Goal: Check status: Check status

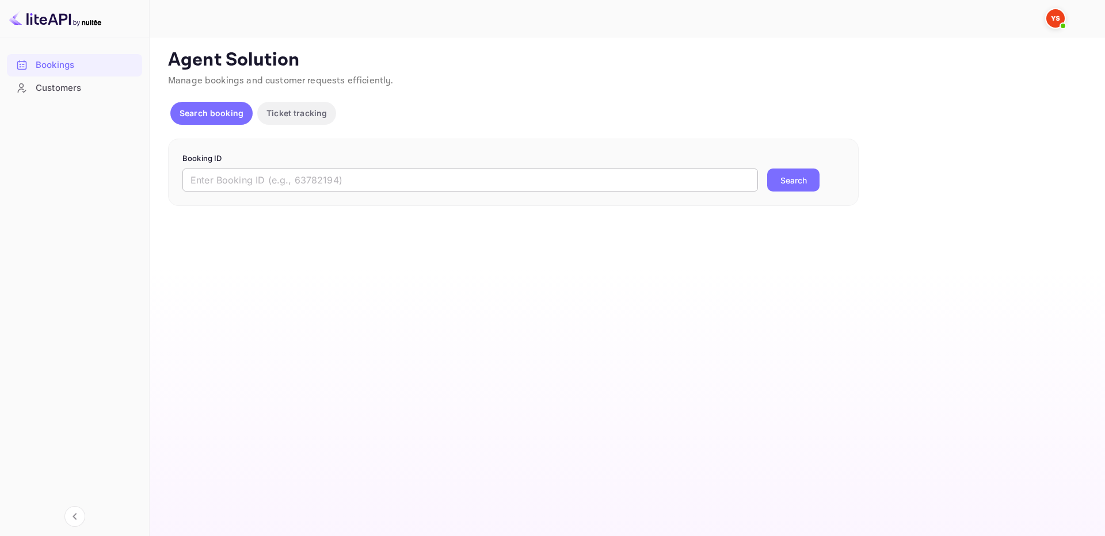
click at [406, 187] on input "text" at bounding box center [469, 180] width 575 height 23
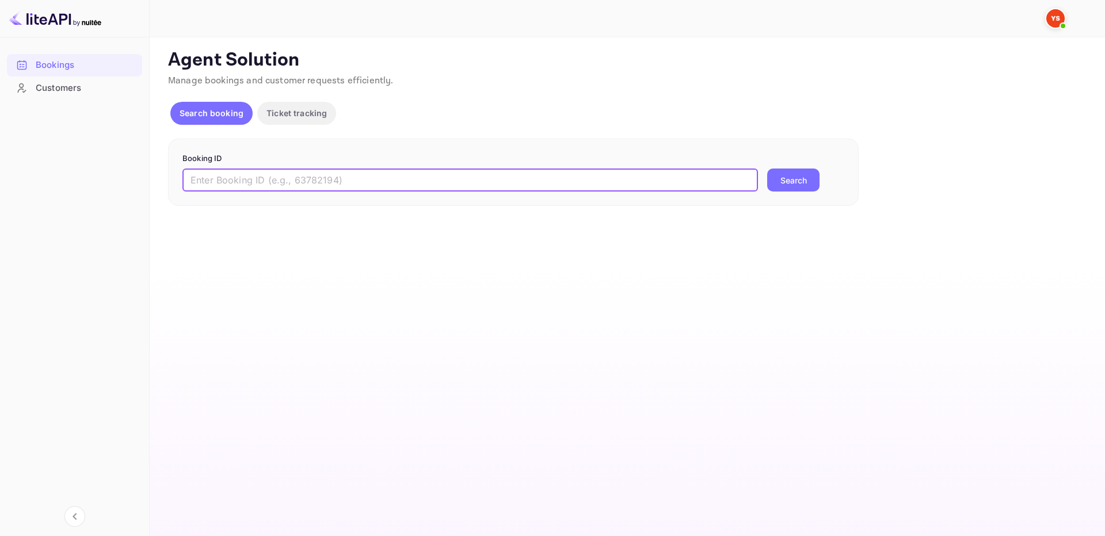
paste input "9549449"
type input "9549449"
click at [770, 193] on div "Booking ID 9549449 ​ Search" at bounding box center [513, 173] width 691 height 68
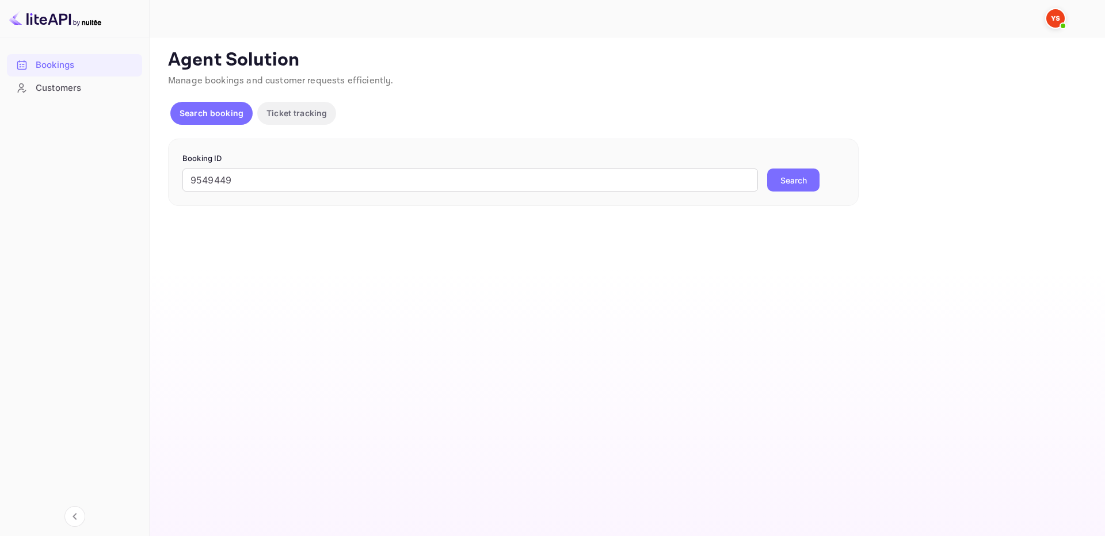
click at [783, 189] on button "Search" at bounding box center [793, 180] width 52 height 23
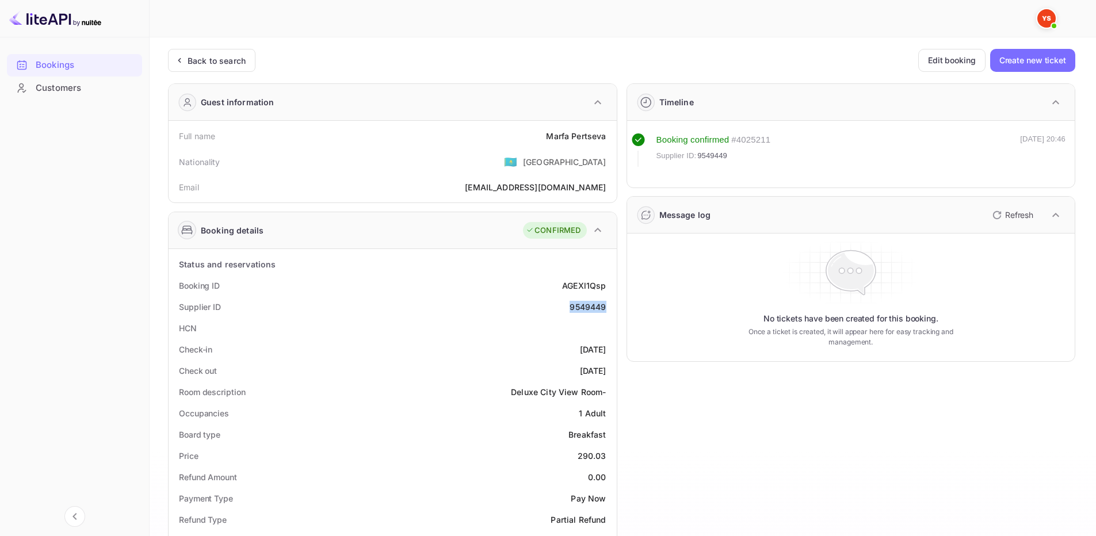
drag, startPoint x: 562, startPoint y: 306, endPoint x: 607, endPoint y: 311, distance: 45.2
click at [607, 311] on div "Supplier ID 9549449" at bounding box center [392, 306] width 439 height 21
click at [485, 268] on div "Status and reservations" at bounding box center [392, 264] width 439 height 21
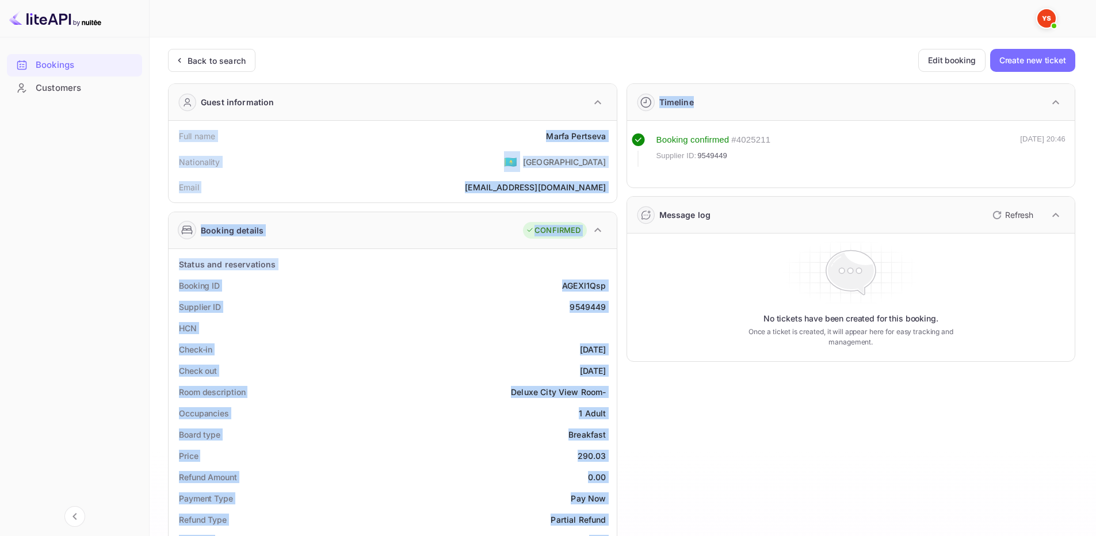
drag, startPoint x: 177, startPoint y: 136, endPoint x: 617, endPoint y: 142, distance: 440.3
click at [617, 142] on div "Guest information Full name Marfa Pertseva Nationality 🇰🇿 Kazakhstan Email mper…" at bounding box center [617, 493] width 917 height 839
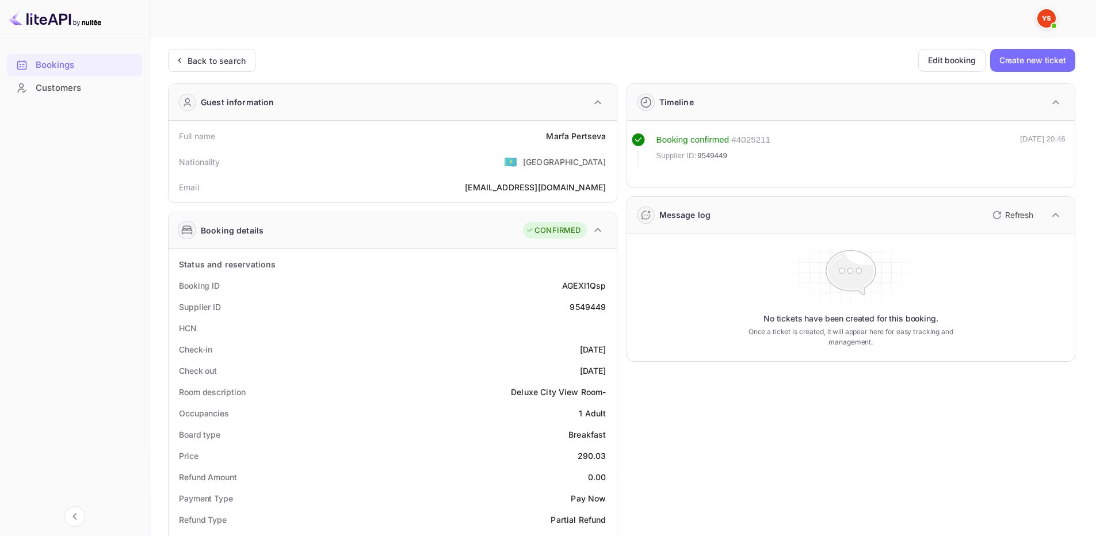
click at [528, 116] on div "Guest information" at bounding box center [393, 102] width 448 height 37
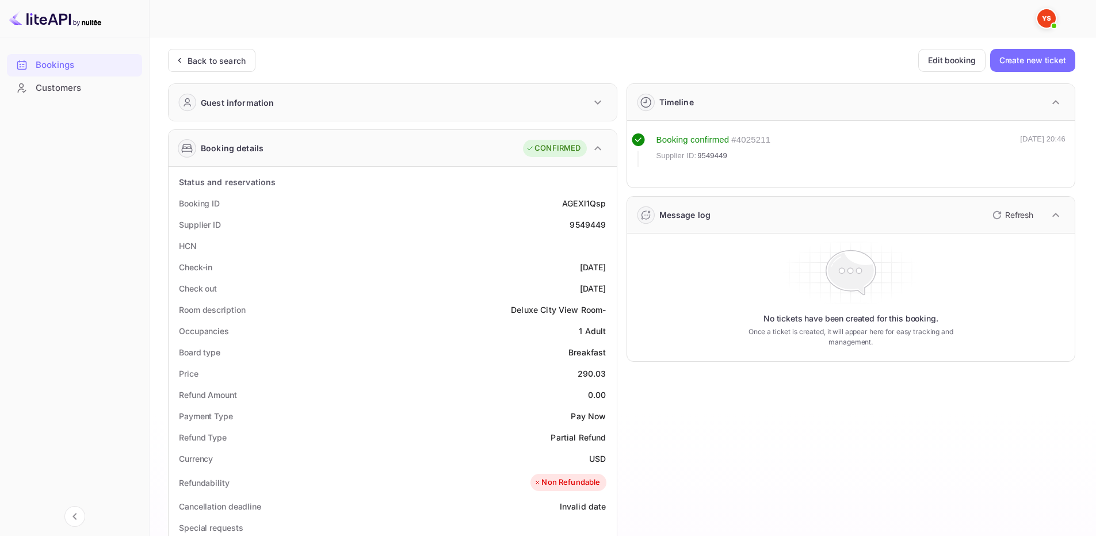
click at [571, 110] on div "Guest information" at bounding box center [393, 102] width 448 height 37
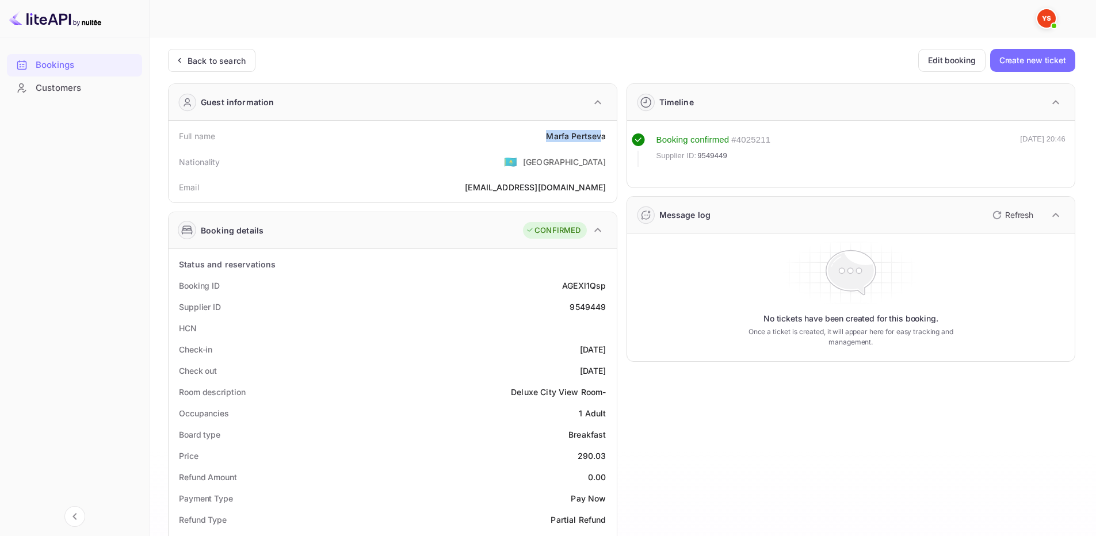
drag, startPoint x: 604, startPoint y: 135, endPoint x: 457, endPoint y: 135, distance: 147.3
click at [377, 129] on div "Full name Marfa Pertseva" at bounding box center [392, 135] width 439 height 21
click at [613, 141] on div "Full name Marfa Pertseva Nationality 🇰🇿 Kazakhstan Email mpertseva@gmail.com" at bounding box center [393, 162] width 448 height 82
drag, startPoint x: 610, startPoint y: 138, endPoint x: 195, endPoint y: 97, distance: 416.9
click at [173, 135] on div "Full name Marfa Pertseva Nationality 🇰🇿 Kazakhstan Email mpertseva@gmail.com" at bounding box center [393, 162] width 448 height 82
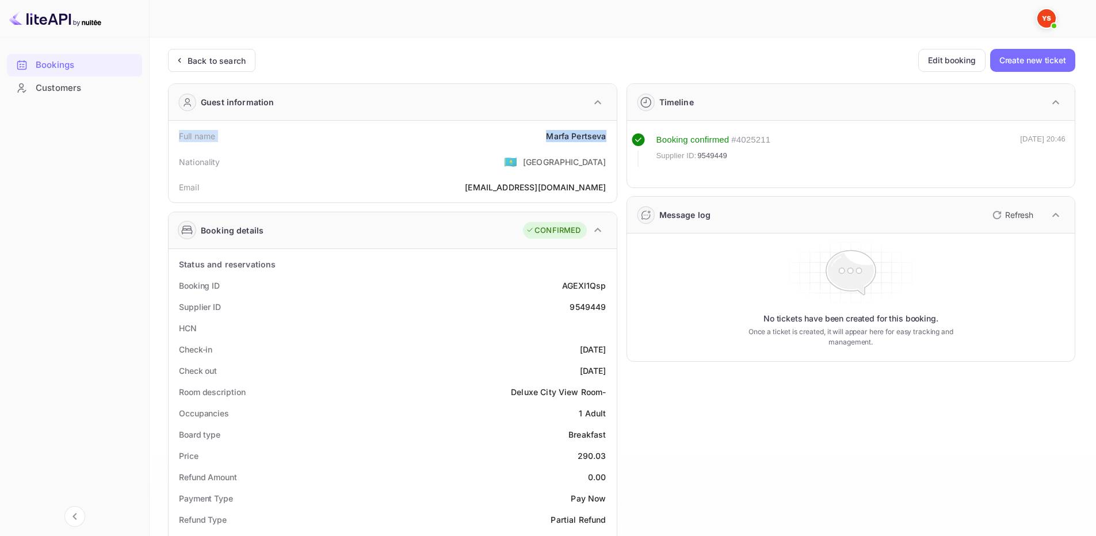
copy div "Full name Marfa Pertseva"
drag, startPoint x: 173, startPoint y: 350, endPoint x: 611, endPoint y: 375, distance: 438.6
copy div "Check-in 2025-10-02 Check out 2025-10-04"
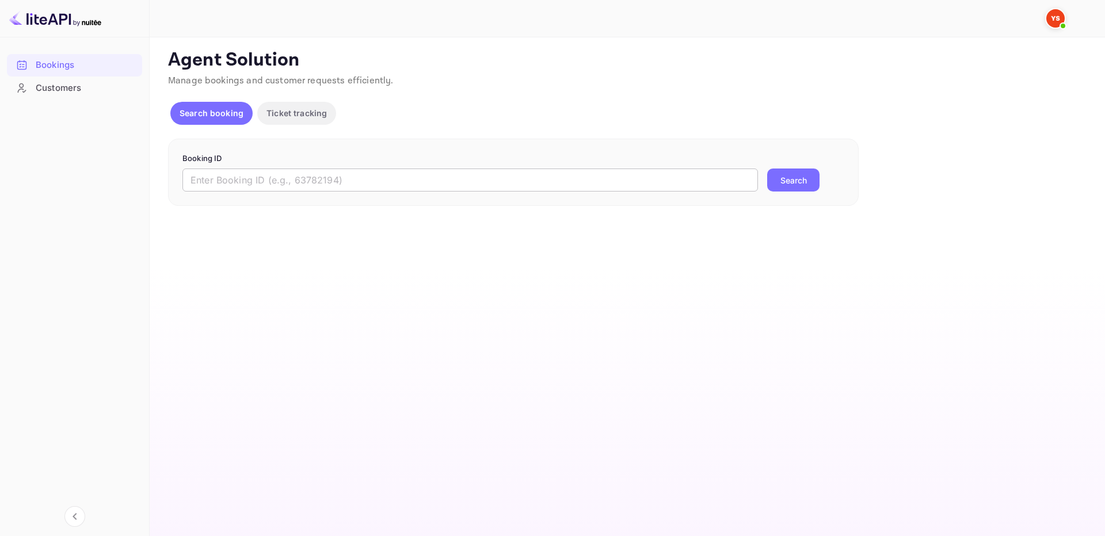
click at [634, 185] on input "text" at bounding box center [469, 180] width 575 height 23
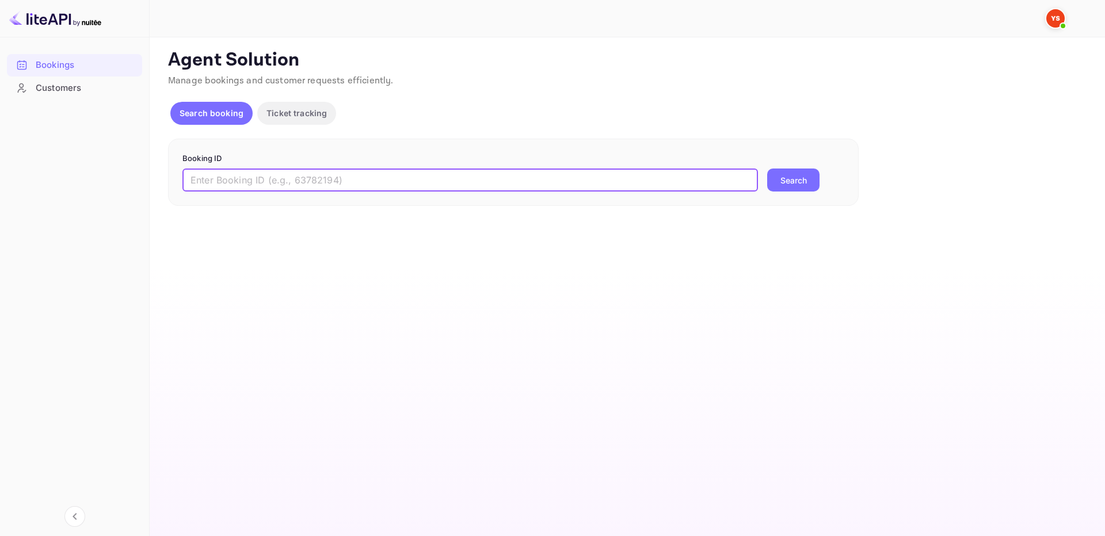
paste input "9682926"
type input "9682926"
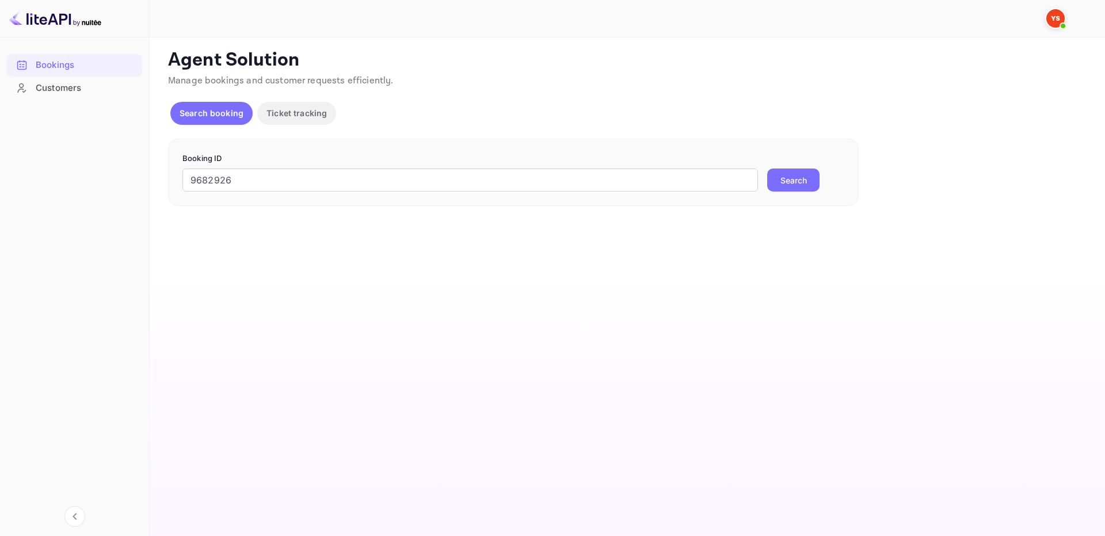
click at [808, 174] on button "Search" at bounding box center [793, 180] width 52 height 23
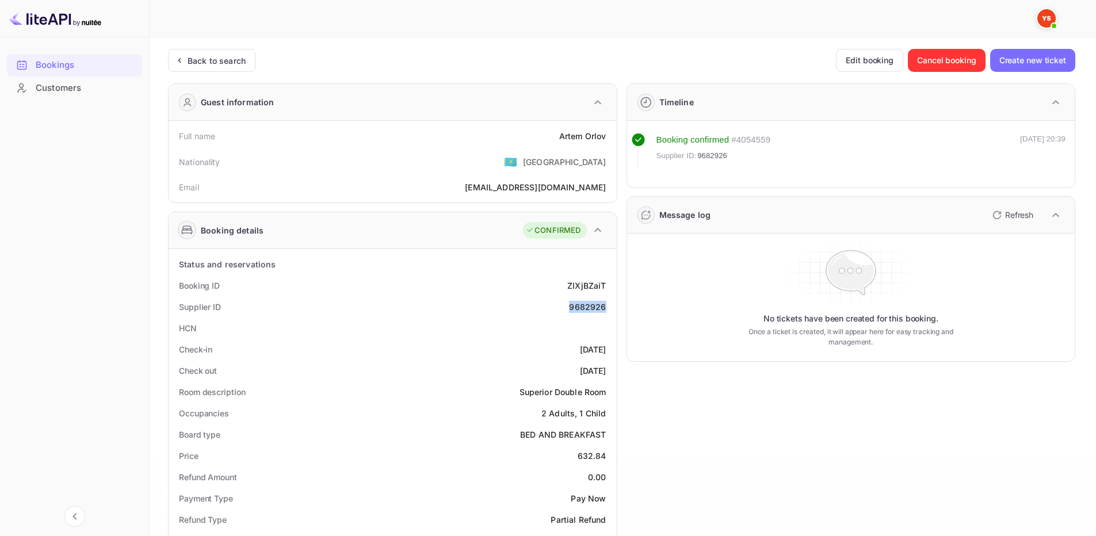
drag, startPoint x: 589, startPoint y: 310, endPoint x: 611, endPoint y: 308, distance: 21.9
click at [611, 308] on div "Supplier ID 9682926" at bounding box center [392, 306] width 439 height 21
copy div "9682926"
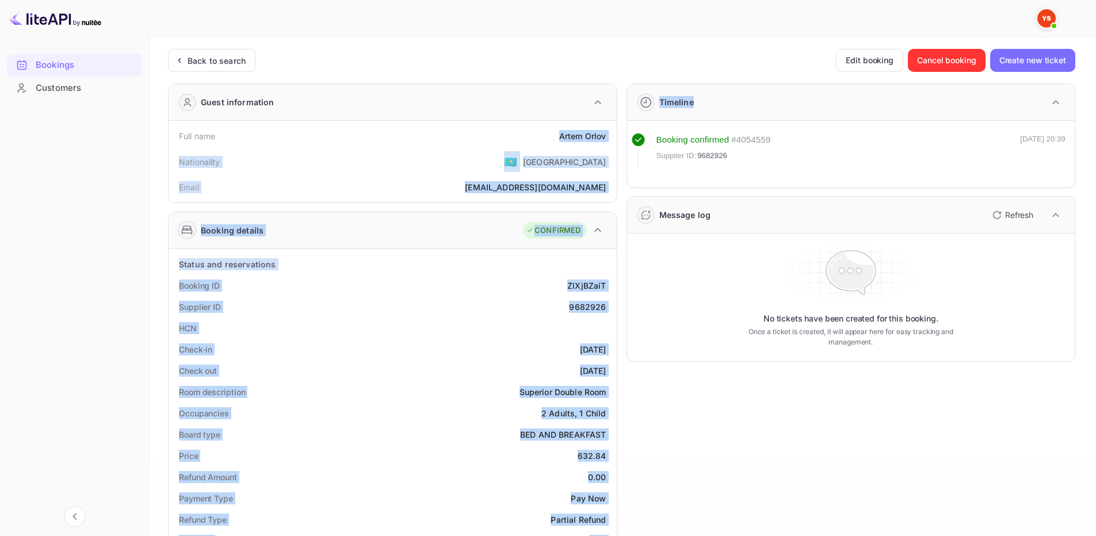
drag, startPoint x: 555, startPoint y: 135, endPoint x: 618, endPoint y: 146, distance: 63.6
click at [618, 146] on div "Guest information Full name [PERSON_NAME] Nationality 🇰🇿 [DEMOGRAPHIC_DATA] Ema…" at bounding box center [617, 493] width 917 height 839
click at [611, 139] on div "Full name [PERSON_NAME]" at bounding box center [392, 135] width 439 height 21
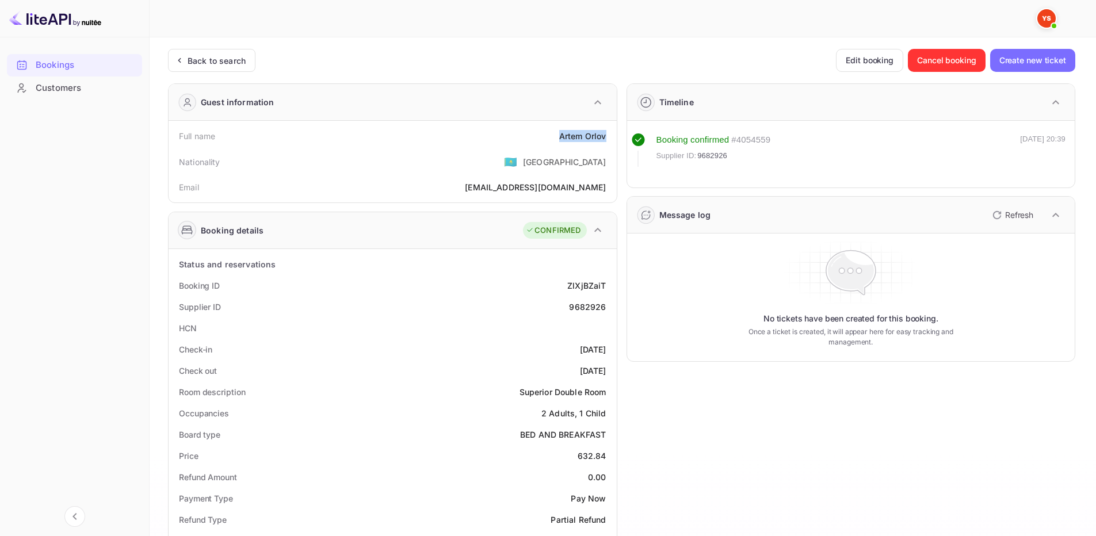
drag, startPoint x: 608, startPoint y: 138, endPoint x: 559, endPoint y: 135, distance: 49.6
click at [559, 135] on div "Full name [PERSON_NAME]" at bounding box center [392, 135] width 439 height 21
copy div "[PERSON_NAME]"
drag, startPoint x: 580, startPoint y: 459, endPoint x: 608, endPoint y: 456, distance: 27.7
click at [608, 456] on div "Price 632.84" at bounding box center [392, 455] width 439 height 21
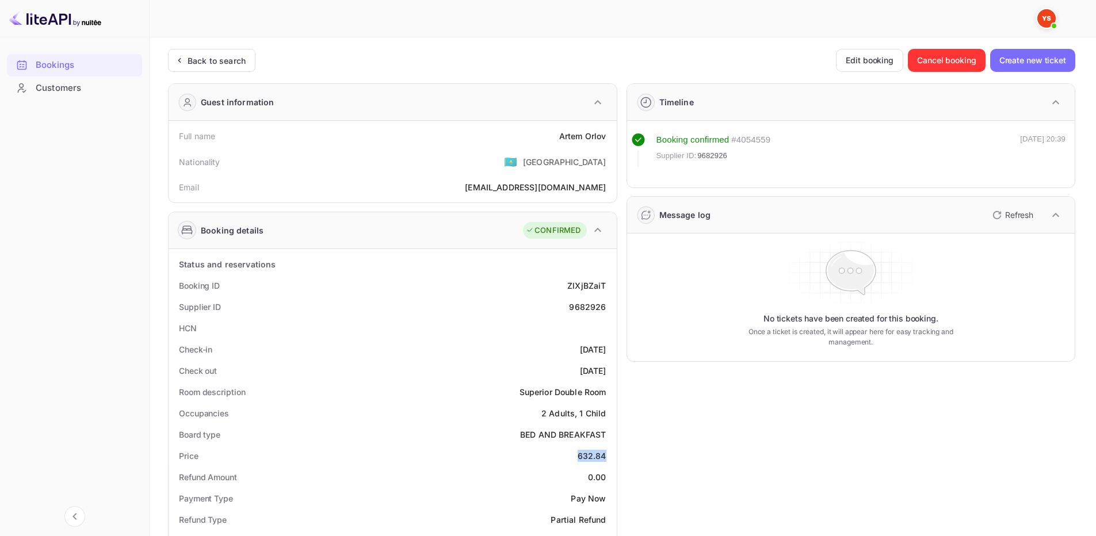
copy div "632.84"
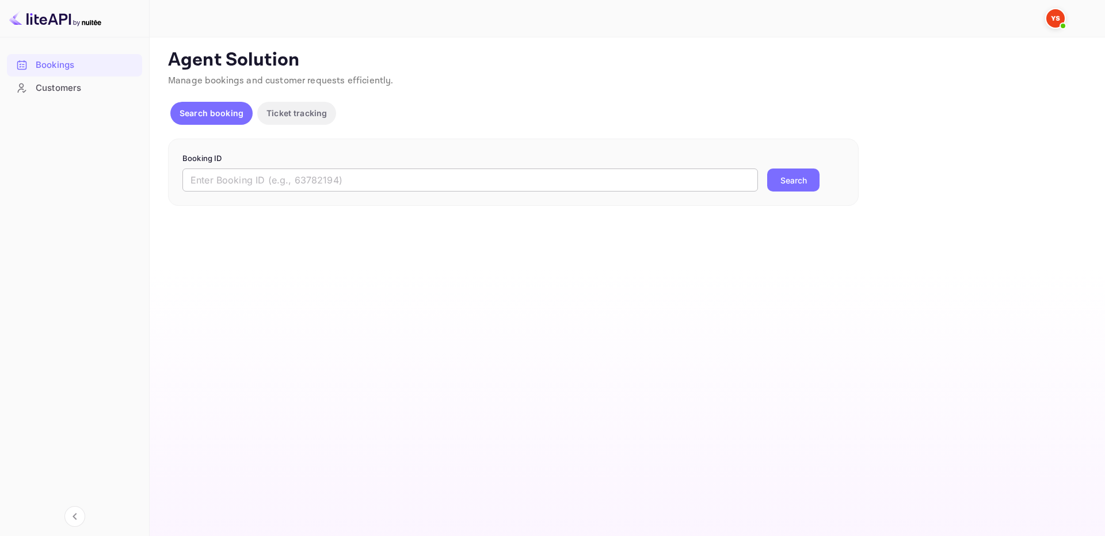
click at [631, 189] on input "text" at bounding box center [469, 180] width 575 height 23
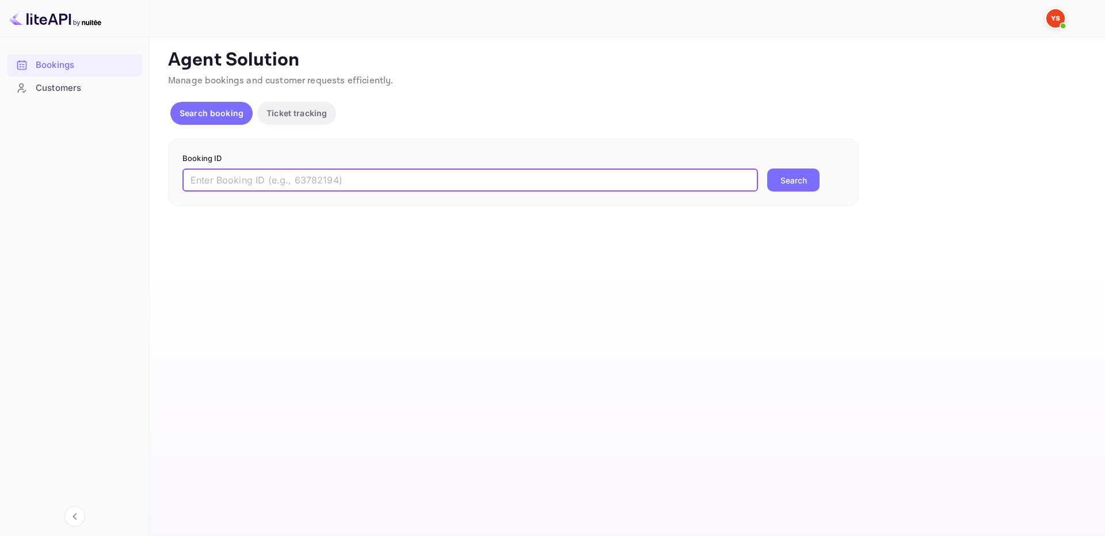
paste input "9668586"
type input "9668586"
drag, startPoint x: 791, startPoint y: 171, endPoint x: 782, endPoint y: 144, distance: 28.6
click at [790, 172] on button "Search" at bounding box center [793, 180] width 52 height 23
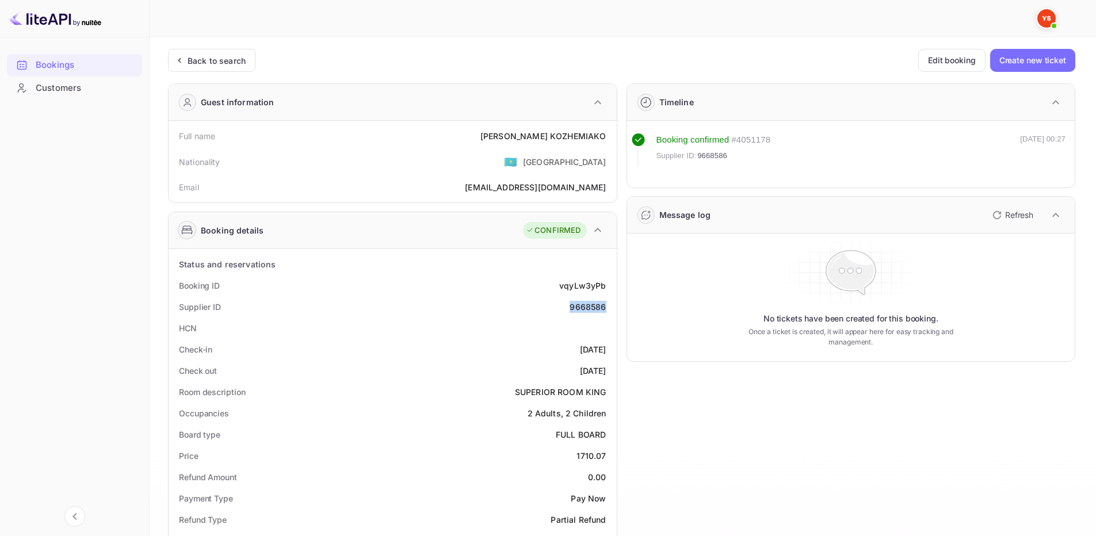
drag, startPoint x: 570, startPoint y: 307, endPoint x: 608, endPoint y: 307, distance: 38.0
click at [608, 307] on div "Supplier ID 9668586" at bounding box center [392, 306] width 439 height 21
copy div "9668586"
drag, startPoint x: 575, startPoint y: 303, endPoint x: 607, endPoint y: 305, distance: 31.1
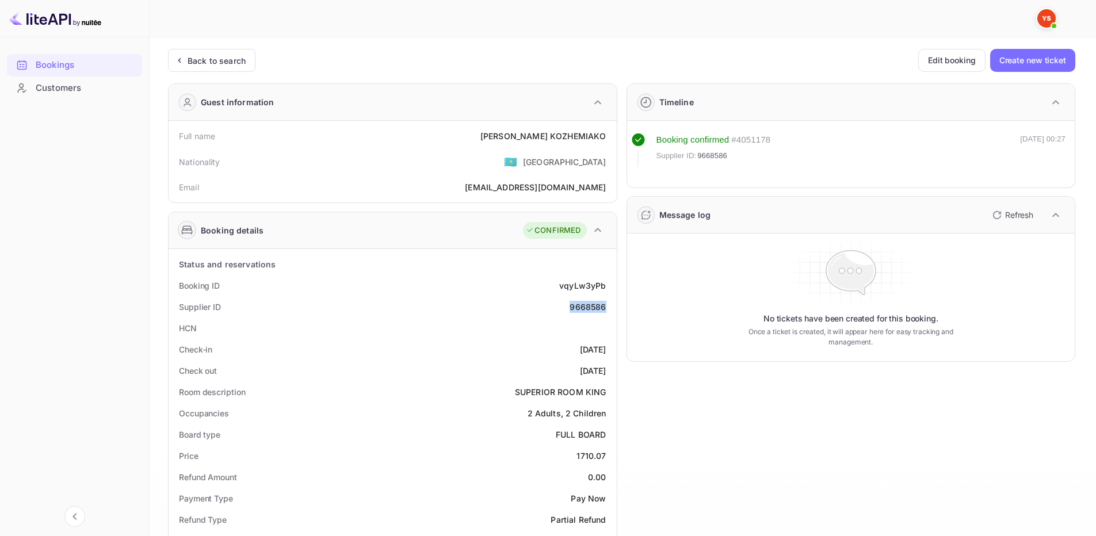
click at [607, 305] on div "Supplier ID 9668586" at bounding box center [392, 306] width 439 height 21
copy div "9668586"
drag, startPoint x: 517, startPoint y: 141, endPoint x: 602, endPoint y: 138, distance: 85.2
click at [605, 139] on div "Full name Dmitrii KOZHEMIAKO" at bounding box center [392, 135] width 439 height 21
copy div "Dmitrii KOZHEMIAKO"
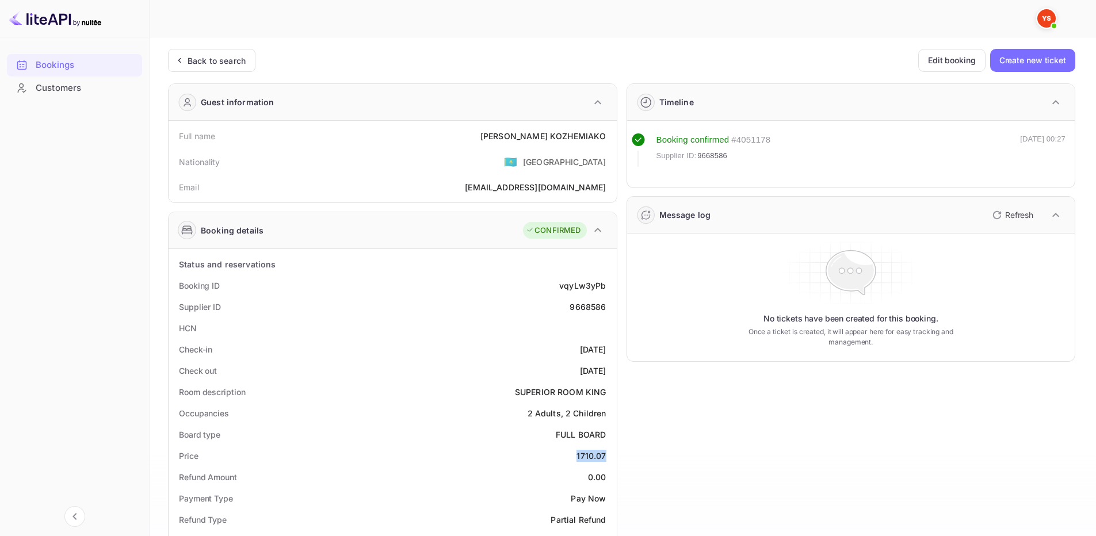
drag, startPoint x: 578, startPoint y: 456, endPoint x: 613, endPoint y: 457, distance: 35.1
copy div "1710.07"
